Goal: Task Accomplishment & Management: Use online tool/utility

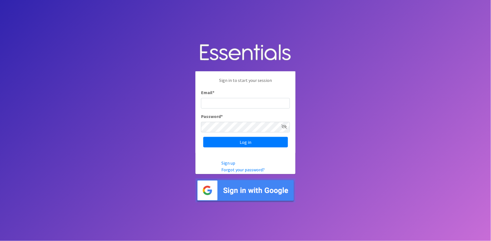
type input "shannon@HeartofOhiodiaperbank.org"
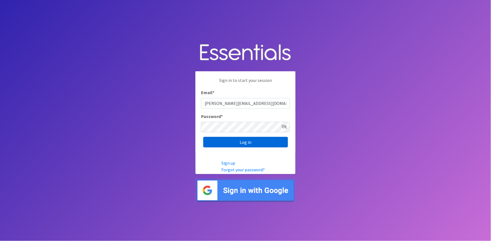
click at [255, 140] on input "Log in" at bounding box center [245, 142] width 85 height 11
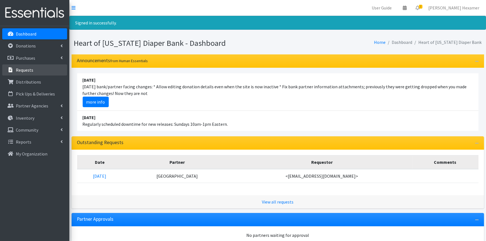
click at [32, 68] on p "Requests" at bounding box center [24, 70] width 17 height 6
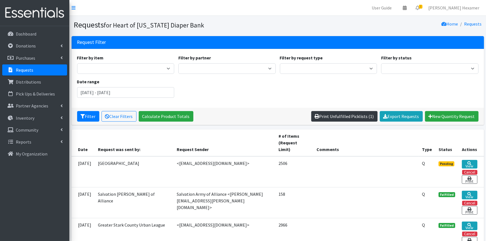
click at [348, 117] on link "Print Unfulfilled Picklists (1)" at bounding box center [345, 116] width 66 height 11
